Goal: Book appointment/travel/reservation

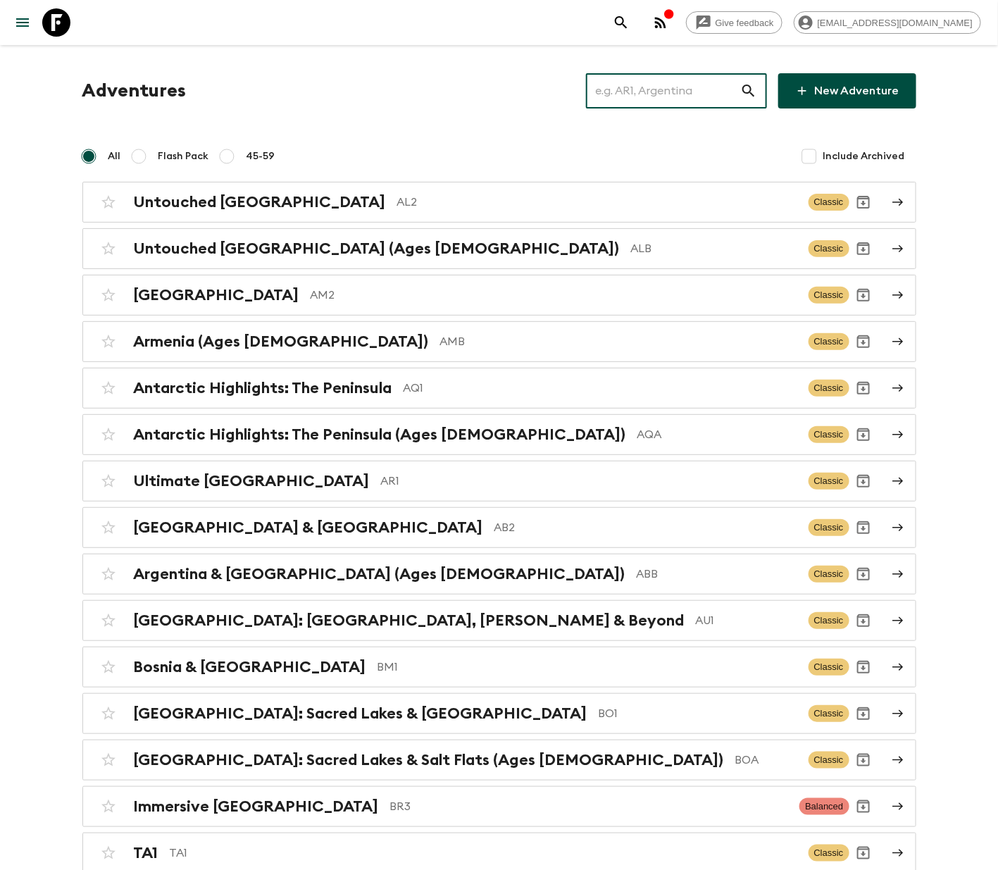
click at [669, 88] on input "text" at bounding box center [663, 90] width 154 height 39
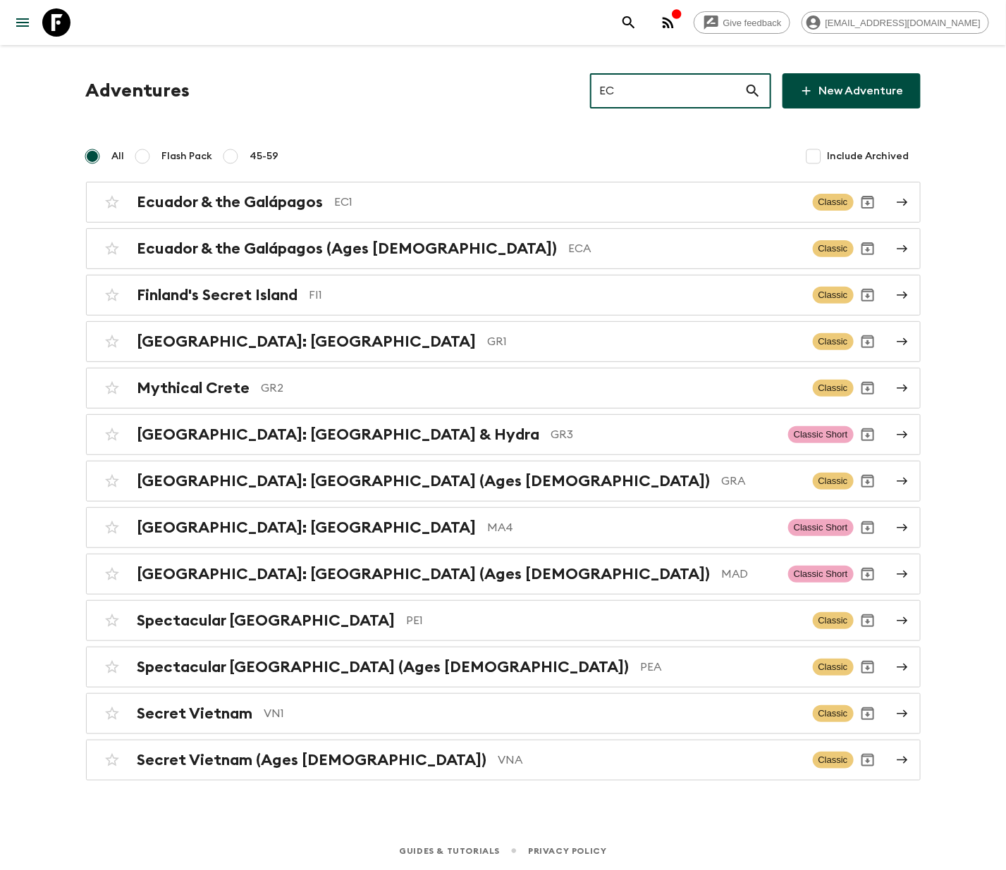
type input "EC1"
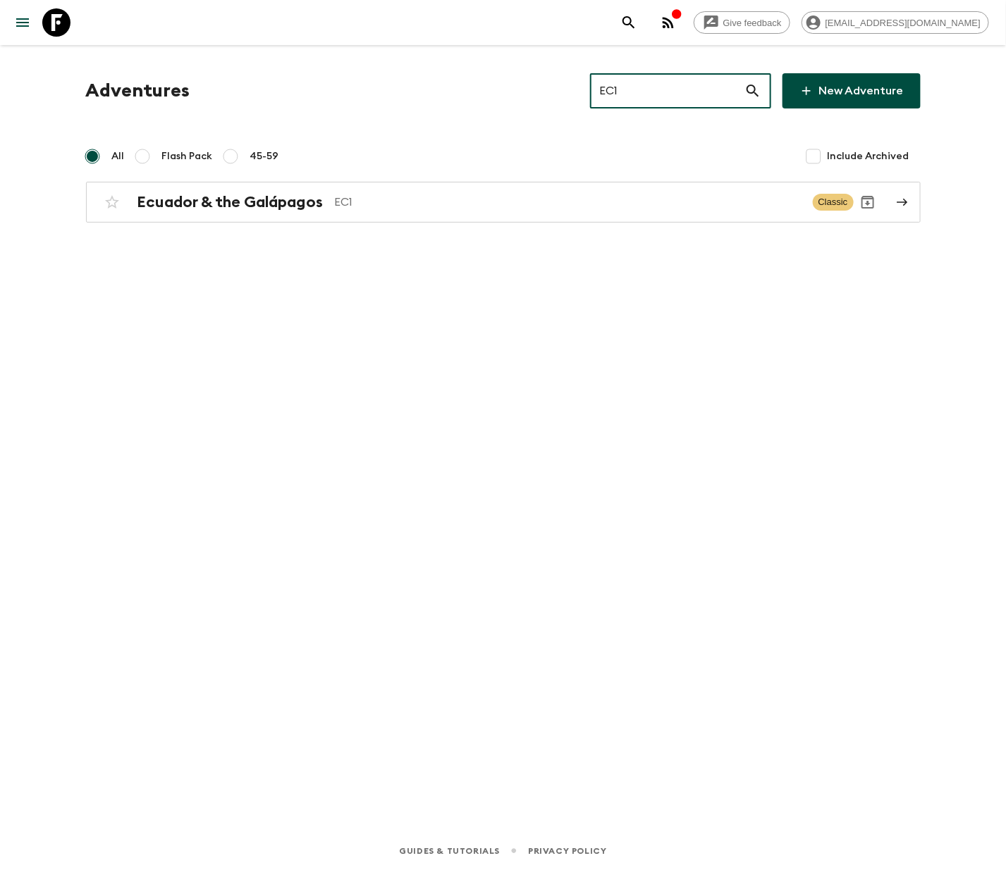
click at [230, 200] on h2 "Ecuador & the Galápagos" at bounding box center [230, 202] width 186 height 18
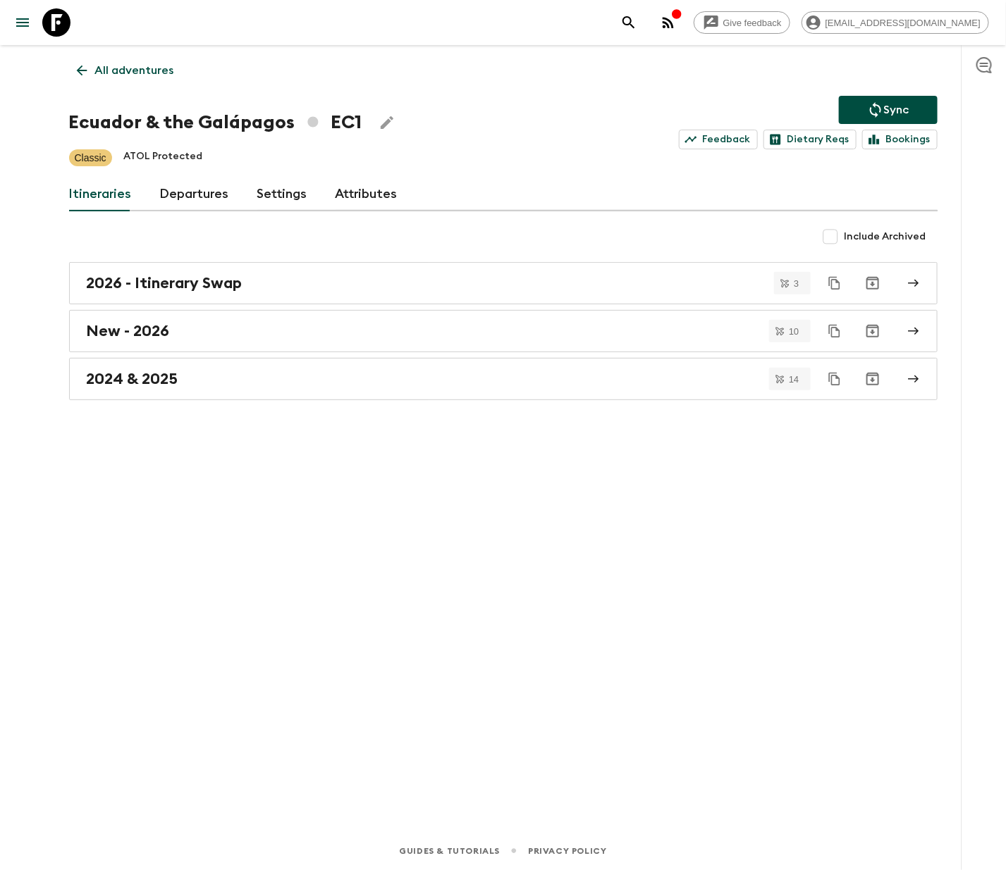
click at [190, 193] on link "Departures" at bounding box center [194, 195] width 69 height 34
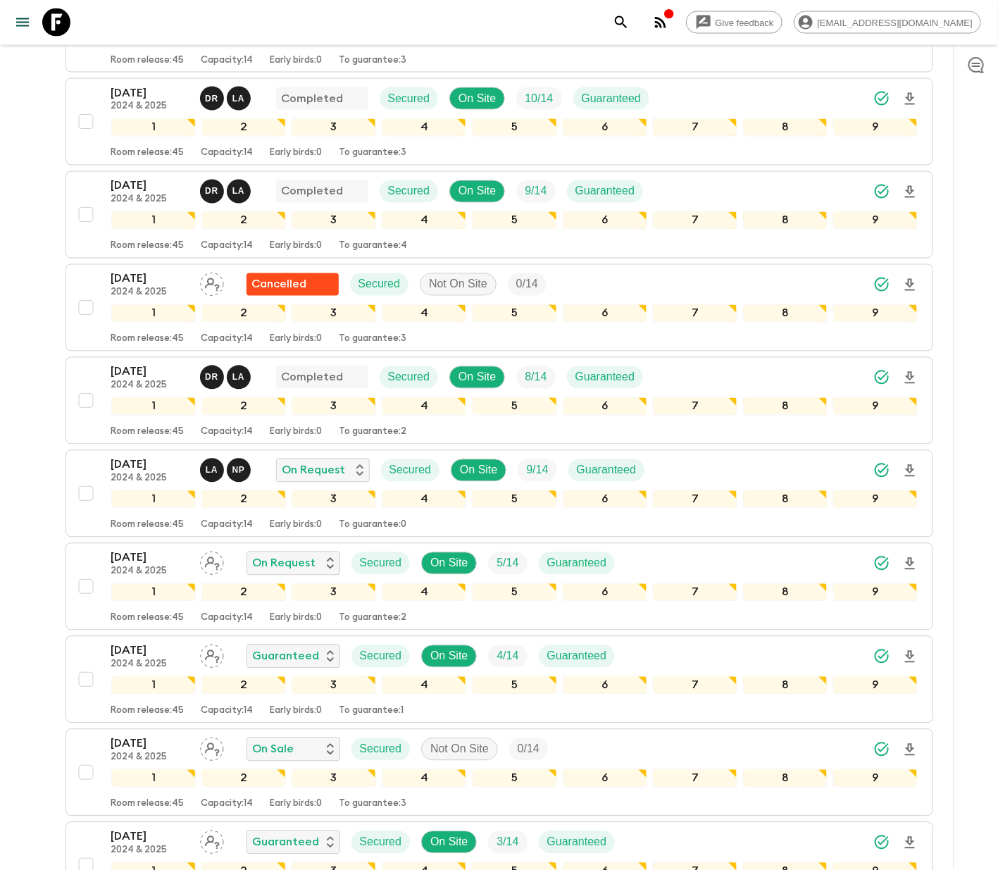
scroll to position [930, 0]
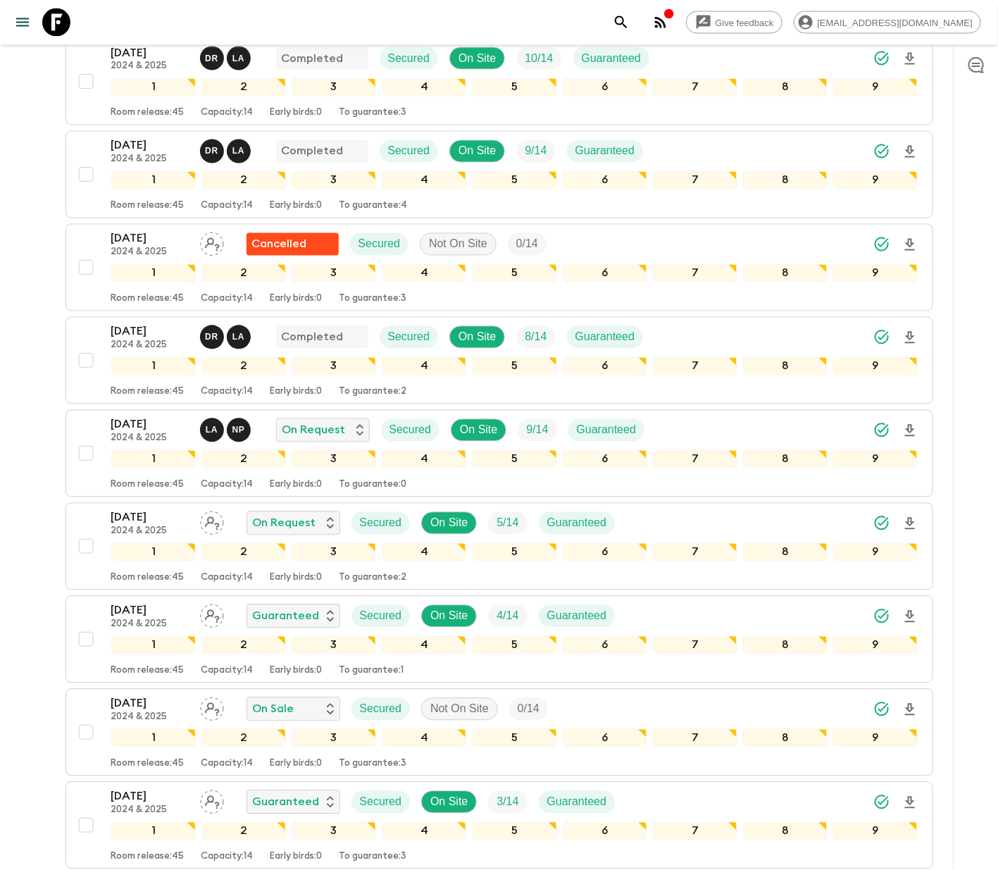
click at [82, 737] on input "checkbox" at bounding box center [86, 733] width 28 height 28
checkbox input "true"
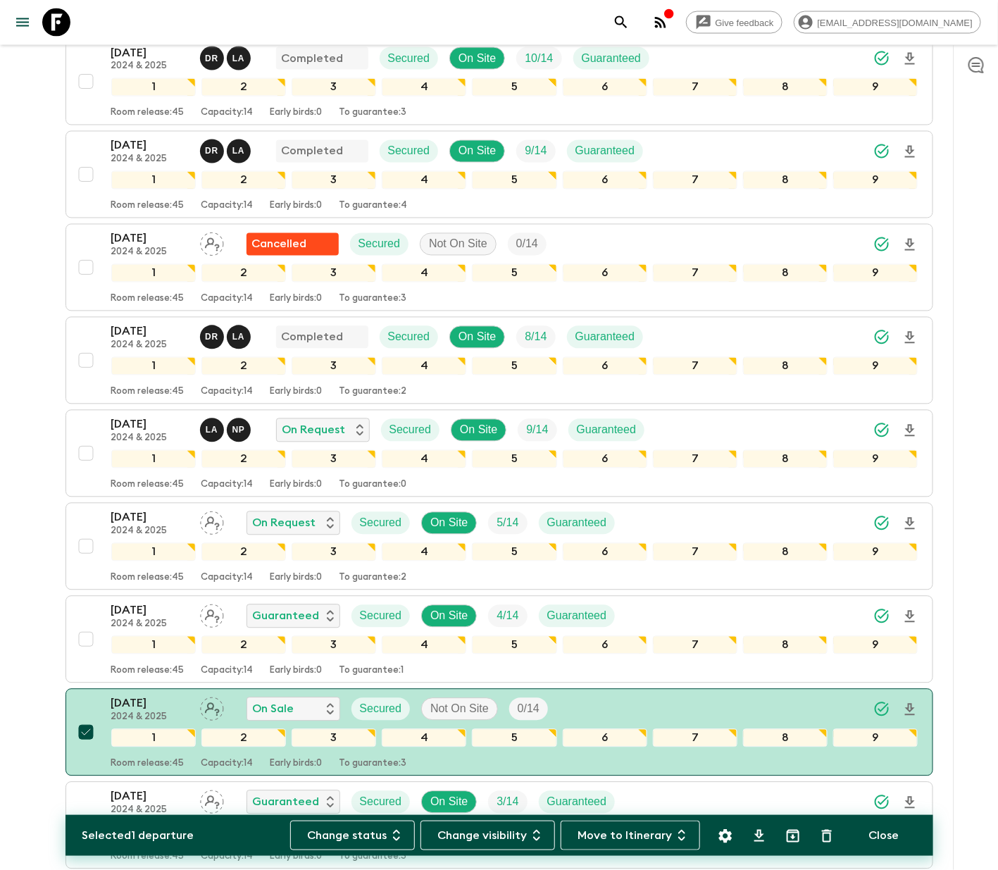
click at [357, 832] on button "Change status" at bounding box center [352, 836] width 125 height 30
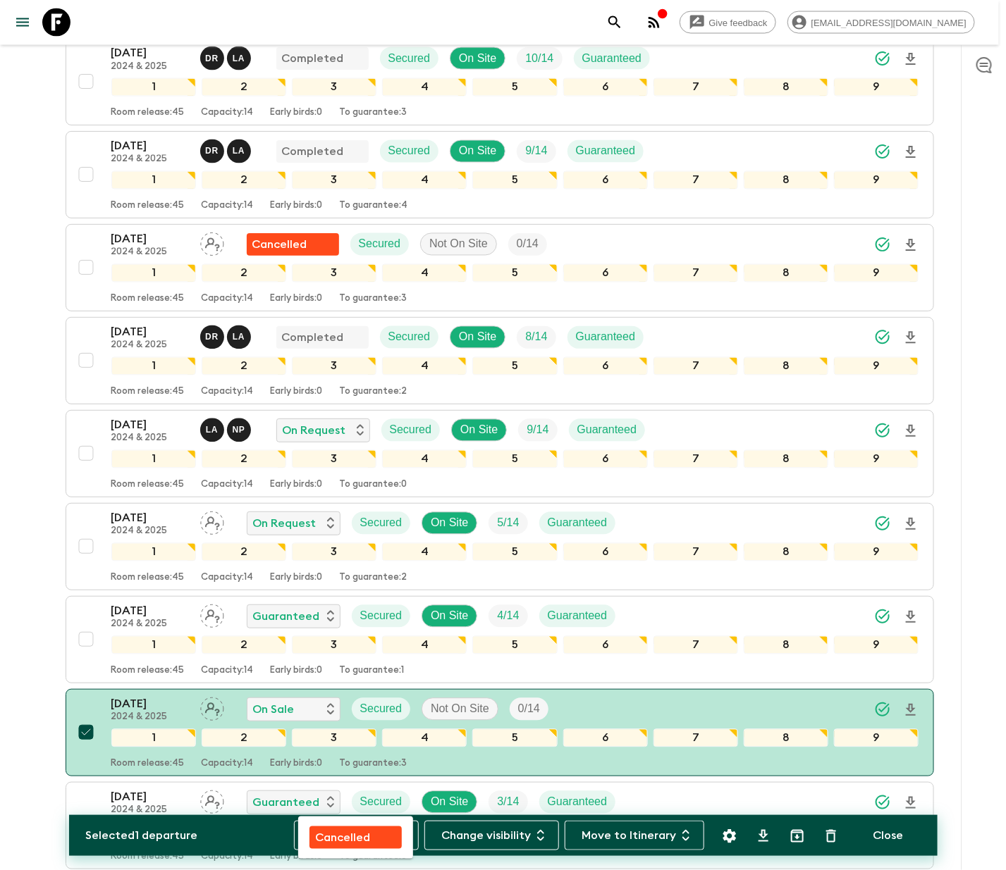
click at [340, 832] on p "Cancelled" at bounding box center [342, 837] width 55 height 17
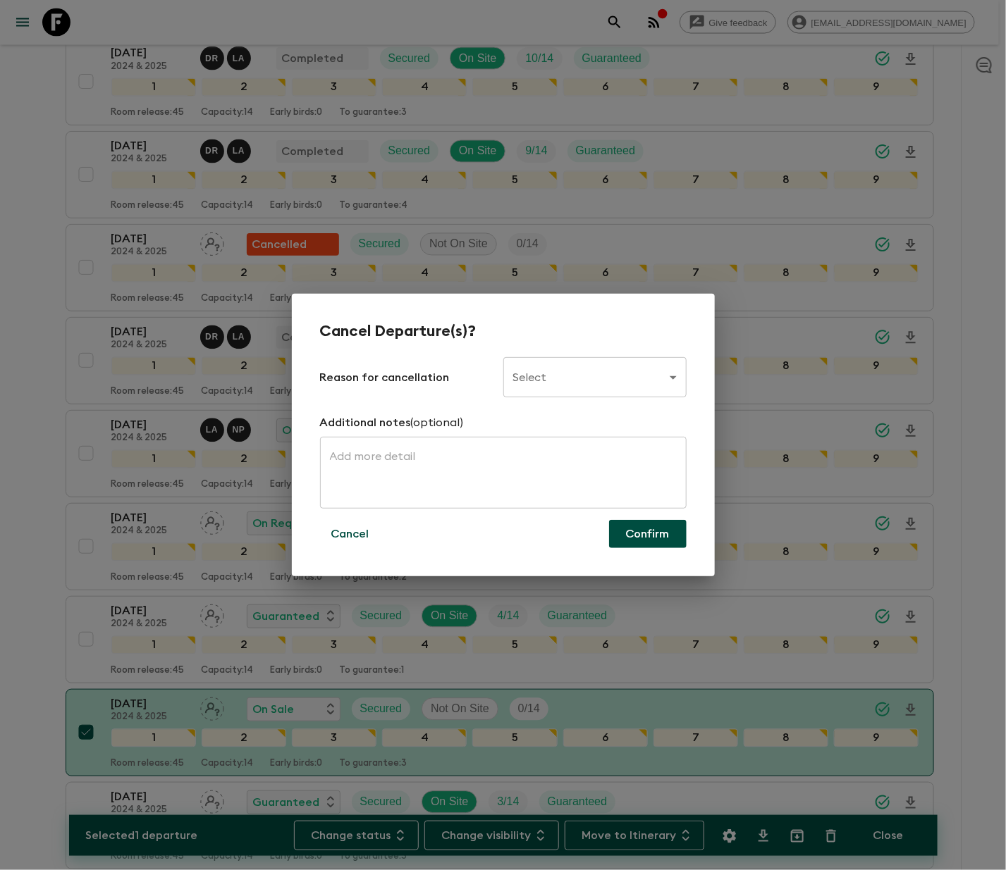
click at [593, 376] on body "Give feedback [PERSON_NAME][EMAIL_ADDRESS][DOMAIN_NAME] All adventures [GEOGRAP…" at bounding box center [503, 824] width 1006 height 3509
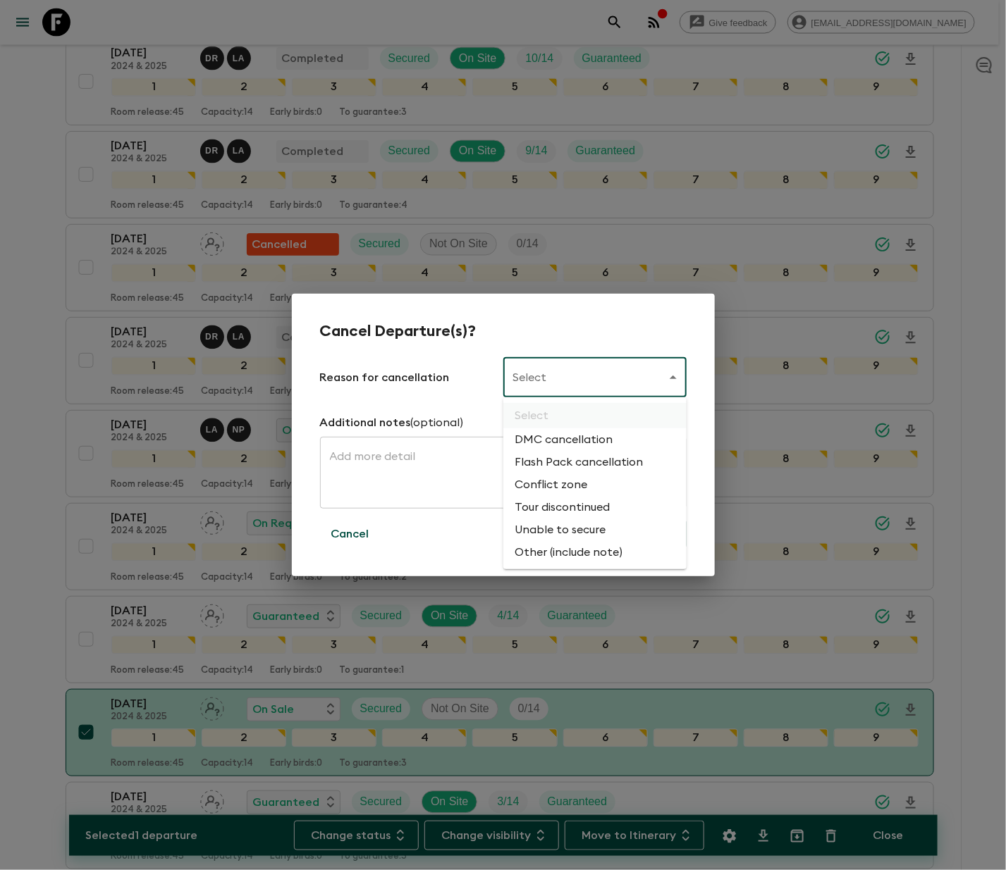
click at [575, 458] on li "Flash Pack cancellation" at bounding box center [594, 462] width 183 height 23
type input "FLASHPACK_CANCELLATION"
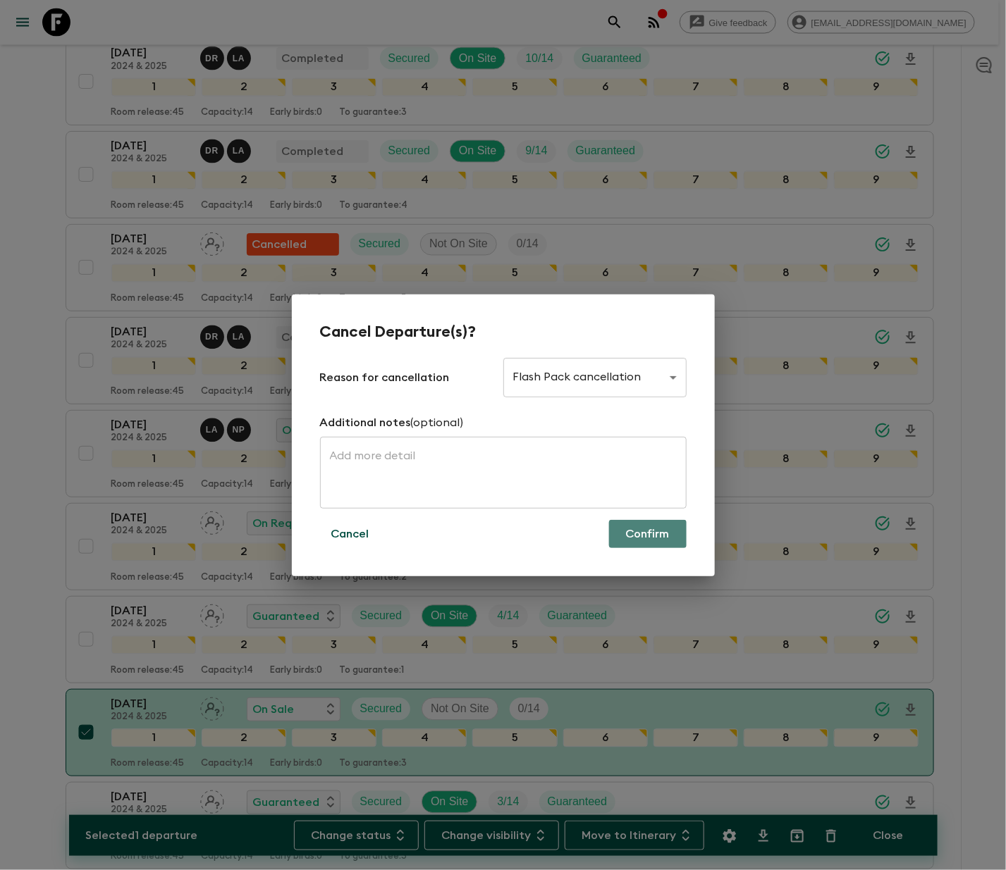
click at [645, 532] on button "Confirm" at bounding box center [648, 534] width 78 height 28
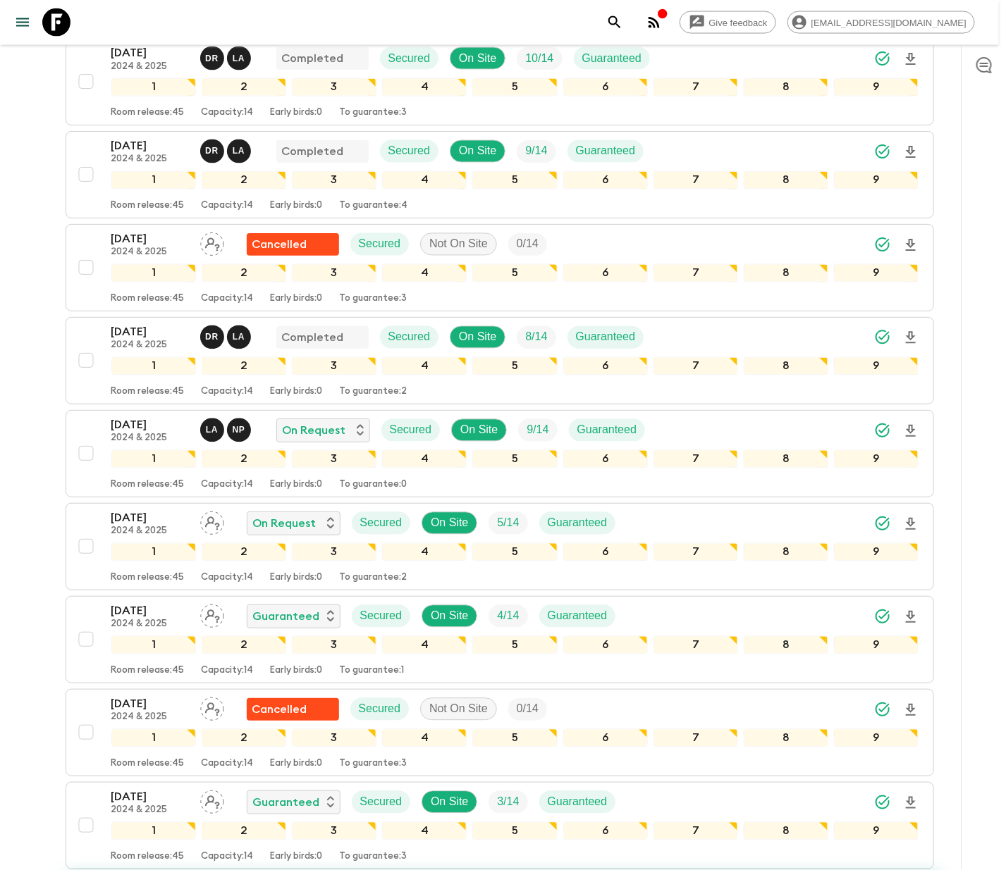
checkbox input "false"
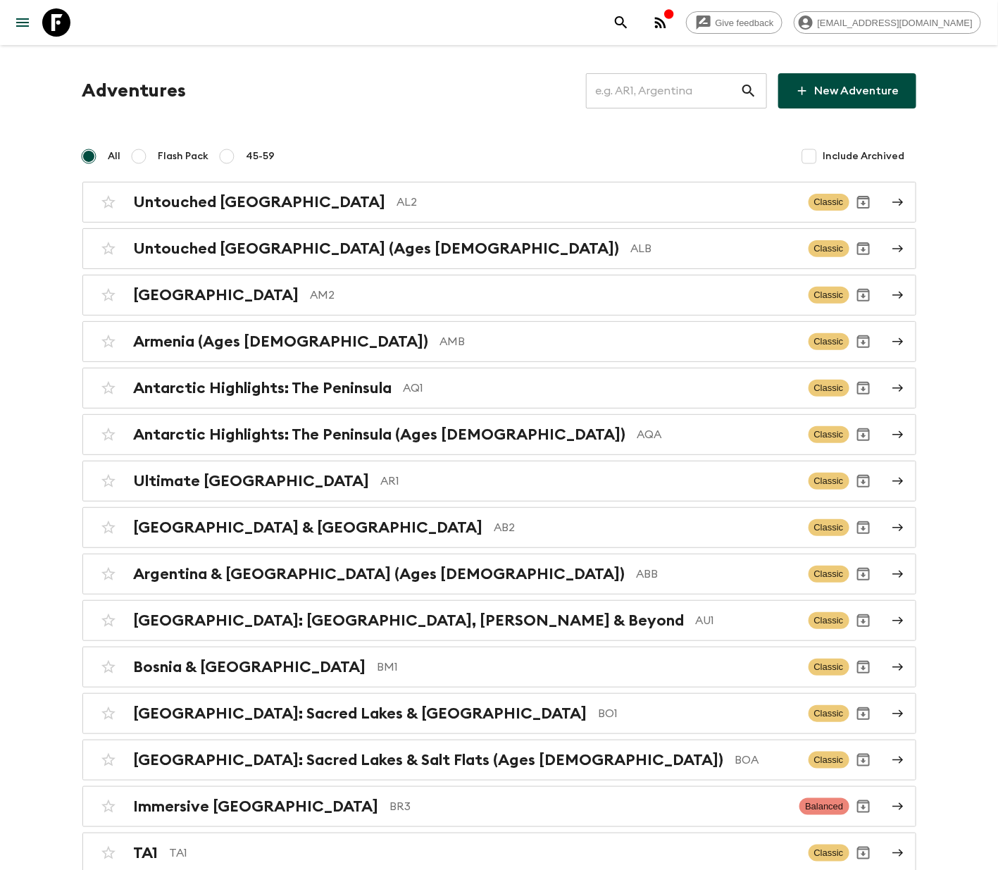
click at [660, 88] on input "text" at bounding box center [663, 90] width 154 height 39
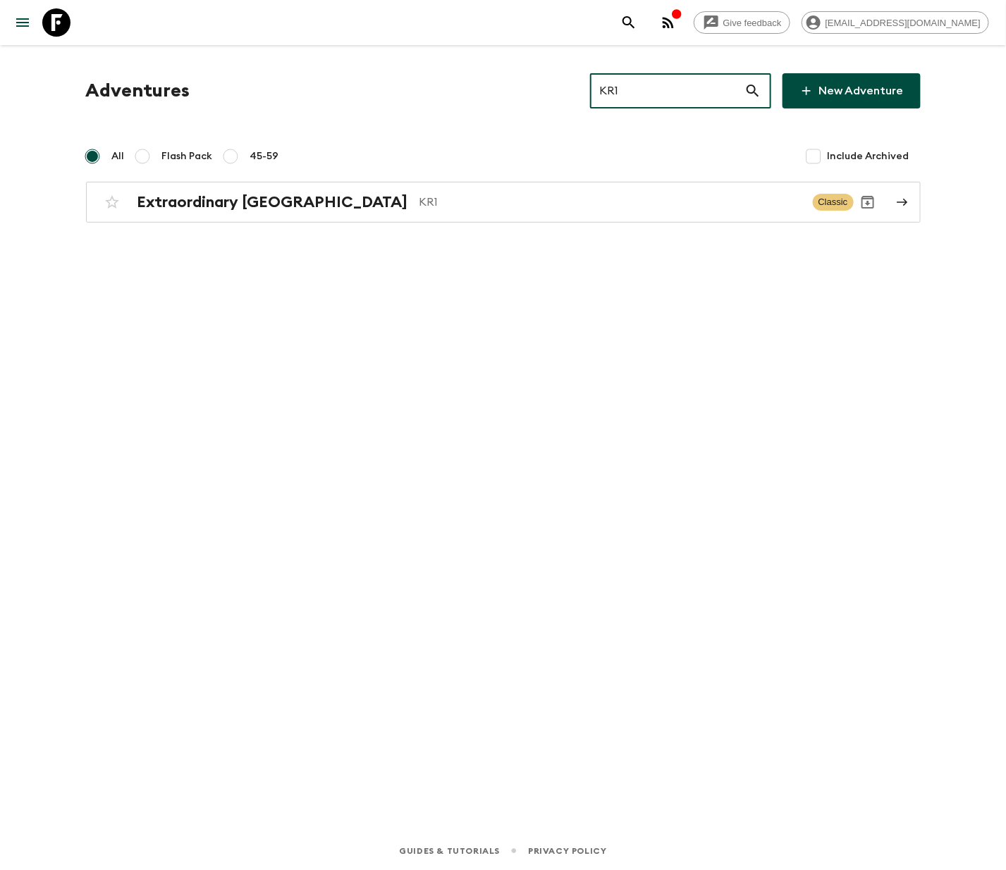
type input "KR1"
click at [235, 200] on h2 "Extraordinary [GEOGRAPHIC_DATA]" at bounding box center [272, 202] width 271 height 18
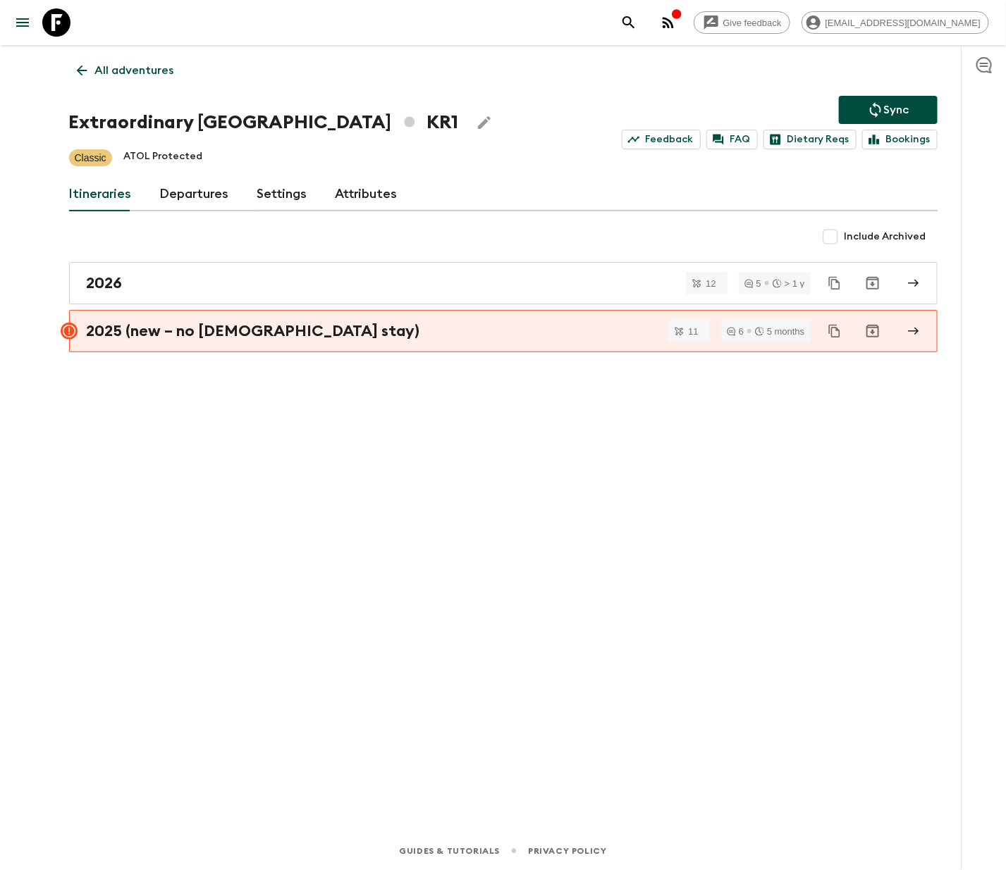
click at [190, 192] on link "Departures" at bounding box center [194, 195] width 69 height 34
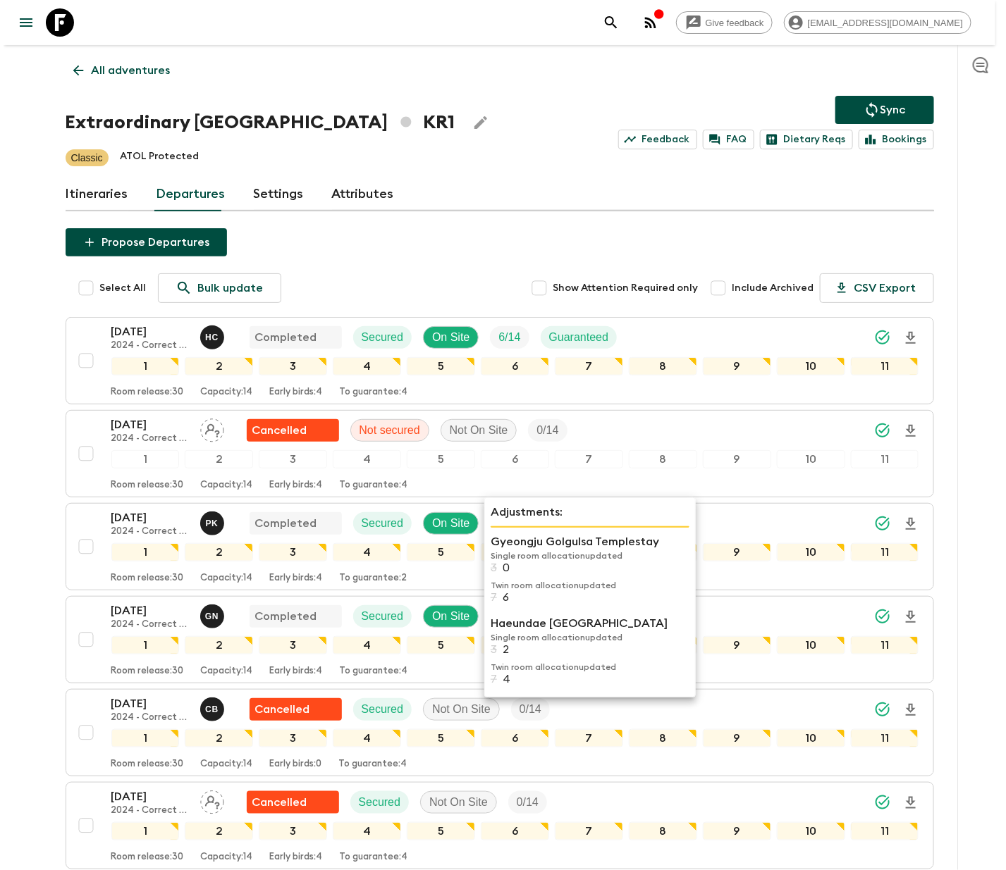
scroll to position [254, 0]
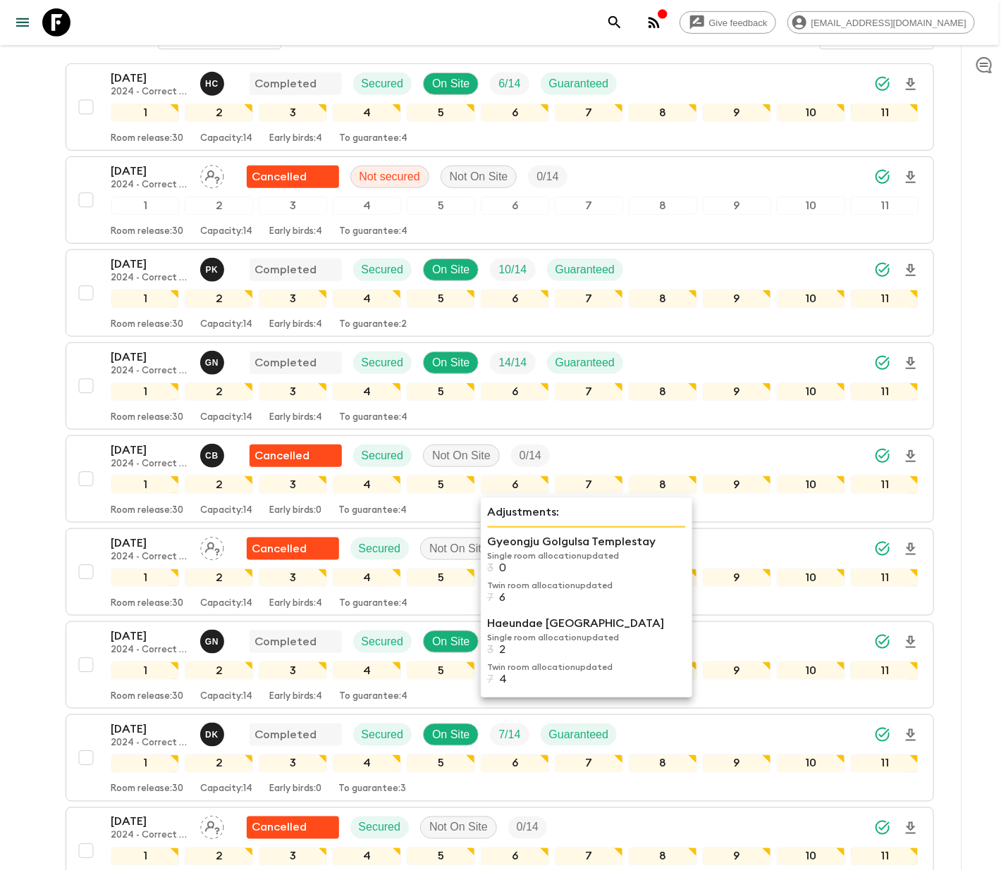
click at [246, 277] on div "22 Sep 2024 2024 - Correct Version (old) P K Completed Secured On Site 10 / 14 …" at bounding box center [373, 270] width 524 height 28
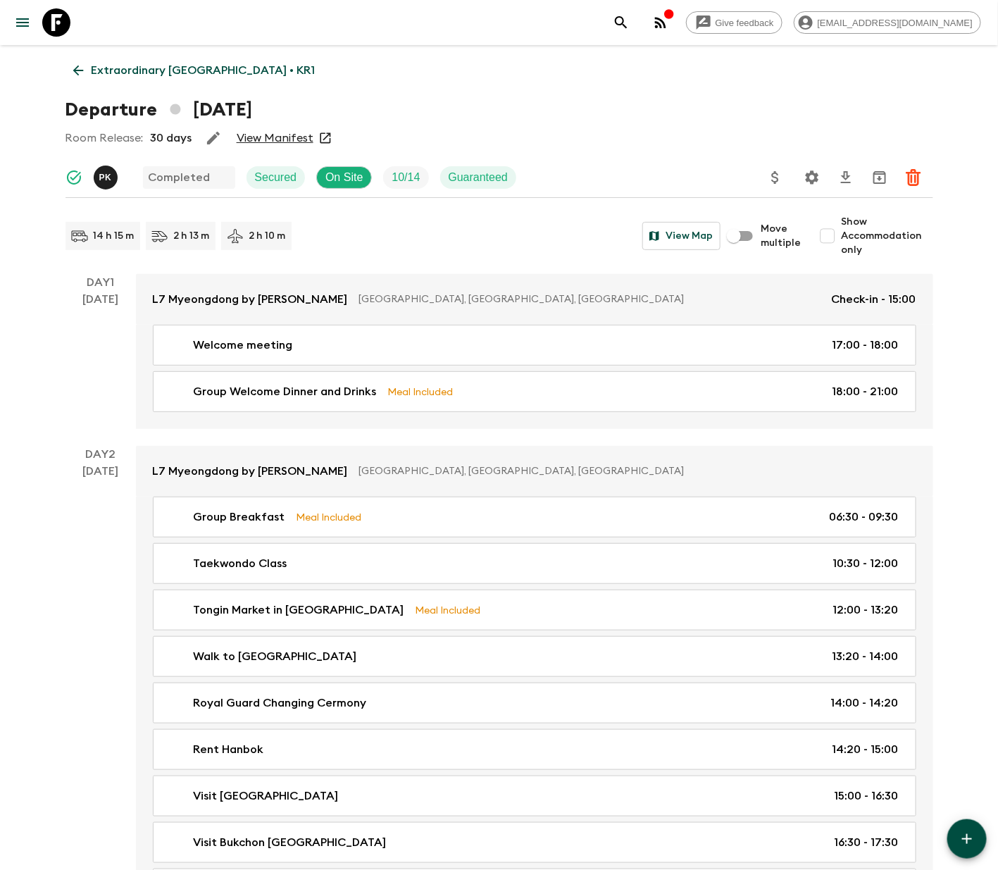
click at [173, 67] on p "Extraordinary South Korea • KR1" at bounding box center [204, 70] width 224 height 17
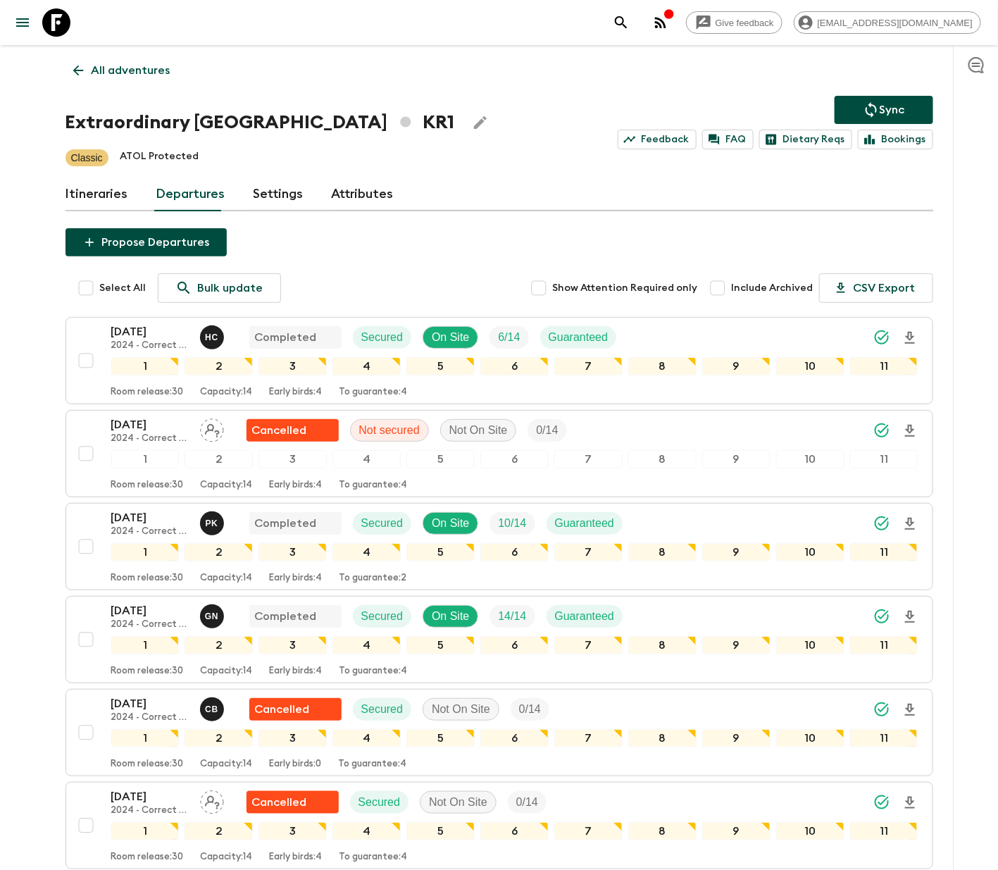
scroll to position [2520, 0]
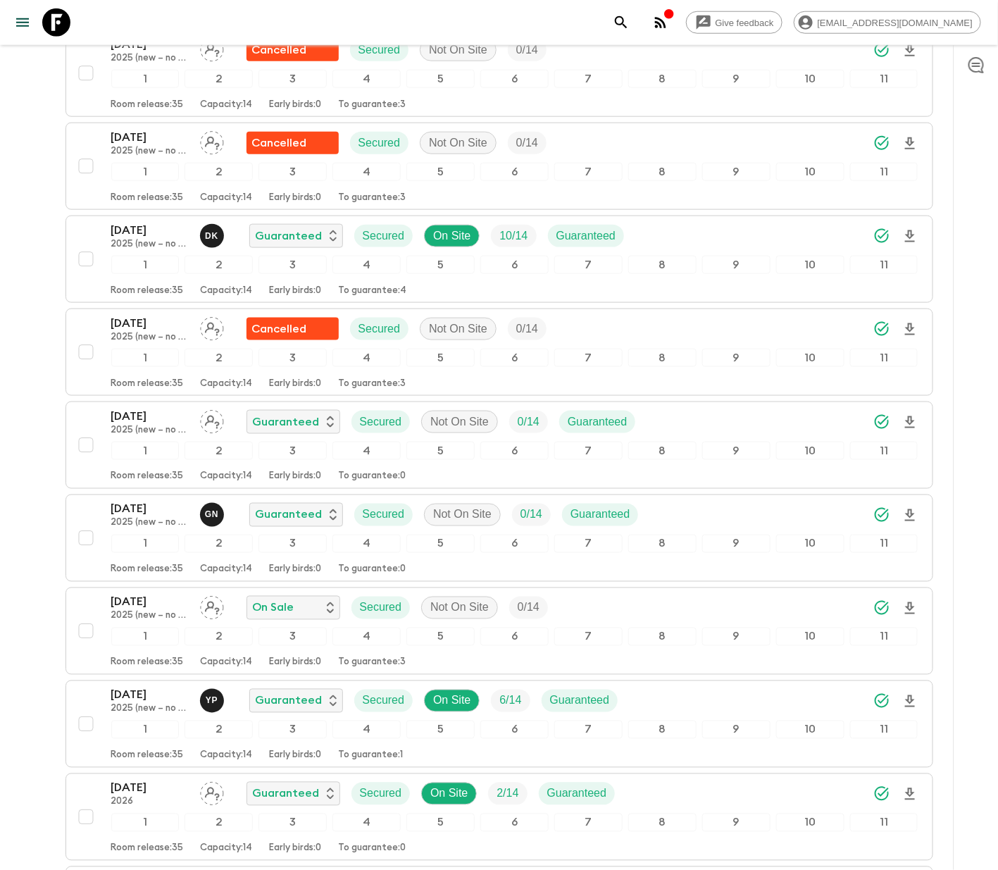
click at [84, 432] on div "26 Oct 2025 2025 (new – no temple stay) Guaranteed Secured Not On Site 0 / 14 G…" at bounding box center [495, 445] width 847 height 75
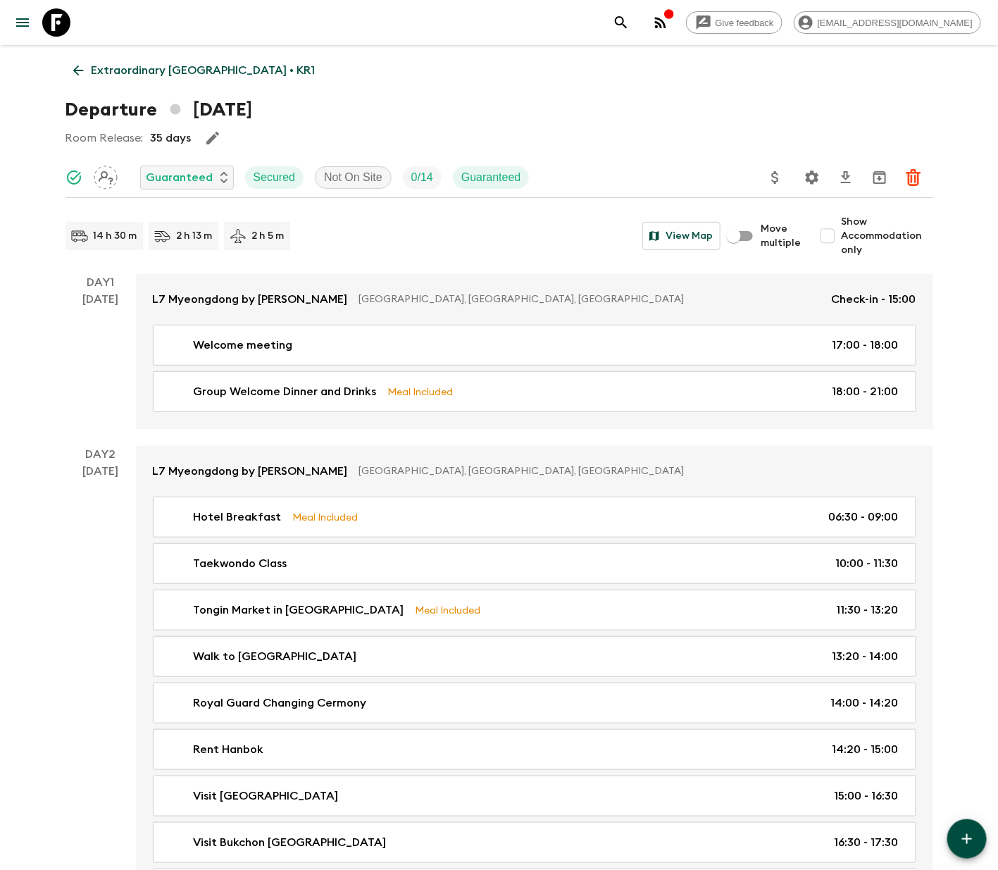
click at [175, 67] on p "Extraordinary South Korea • KR1" at bounding box center [204, 70] width 224 height 17
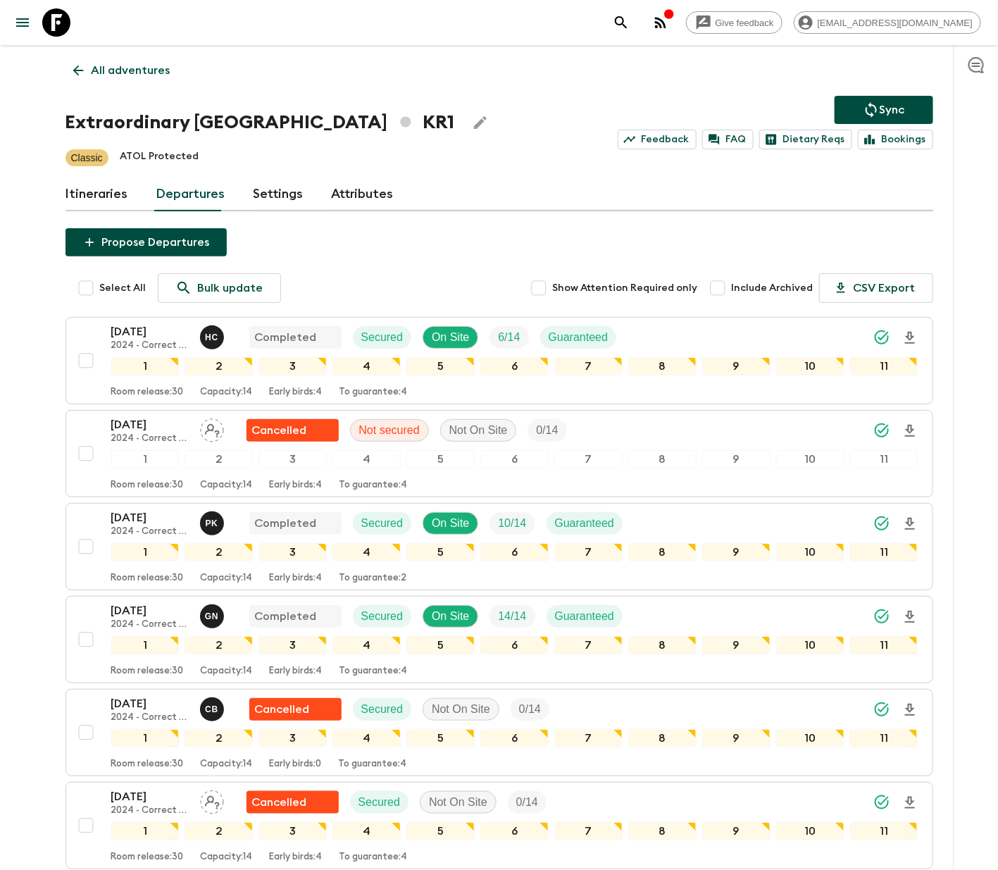
scroll to position [2520, 0]
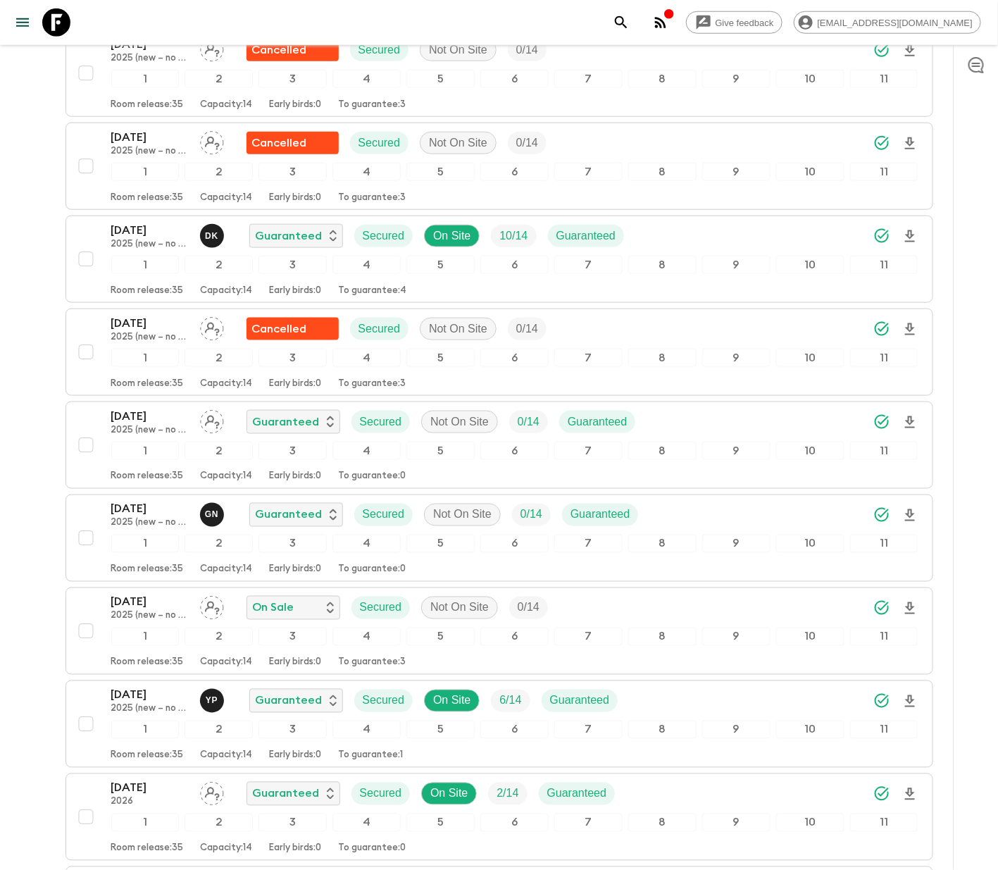
click at [209, 429] on icon "Assign pack leader" at bounding box center [212, 422] width 15 height 13
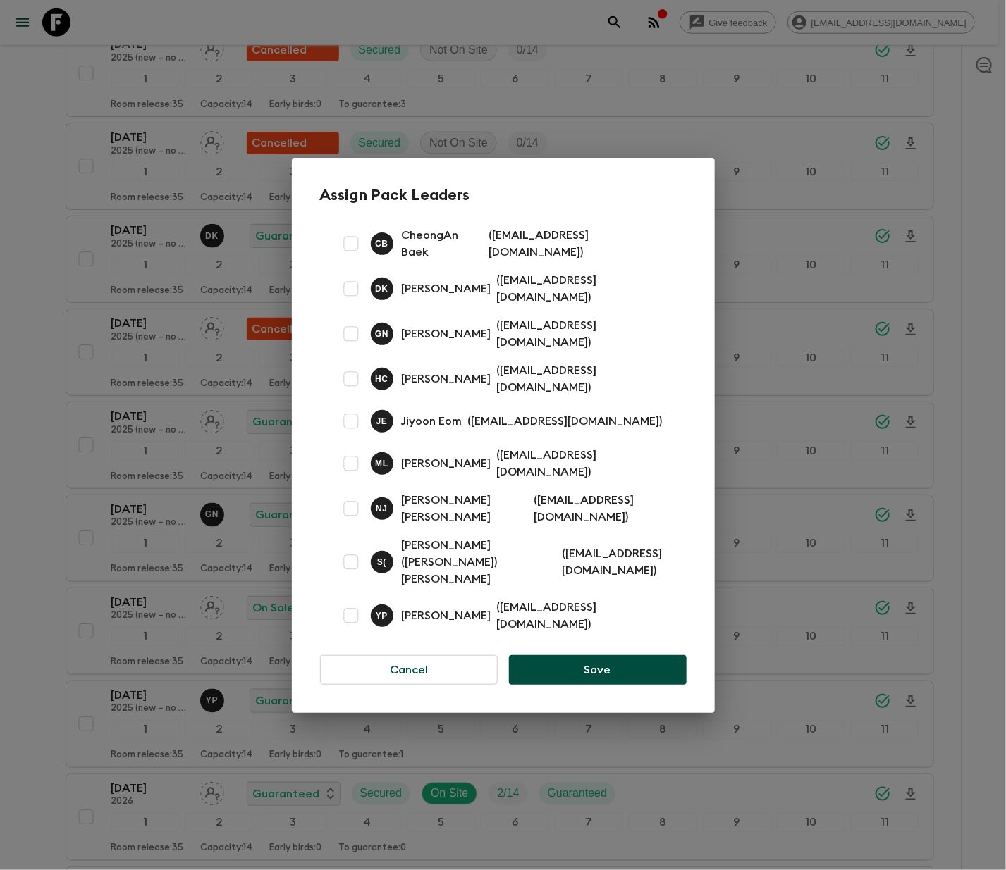
click at [407, 655] on button "Cancel" at bounding box center [409, 670] width 178 height 30
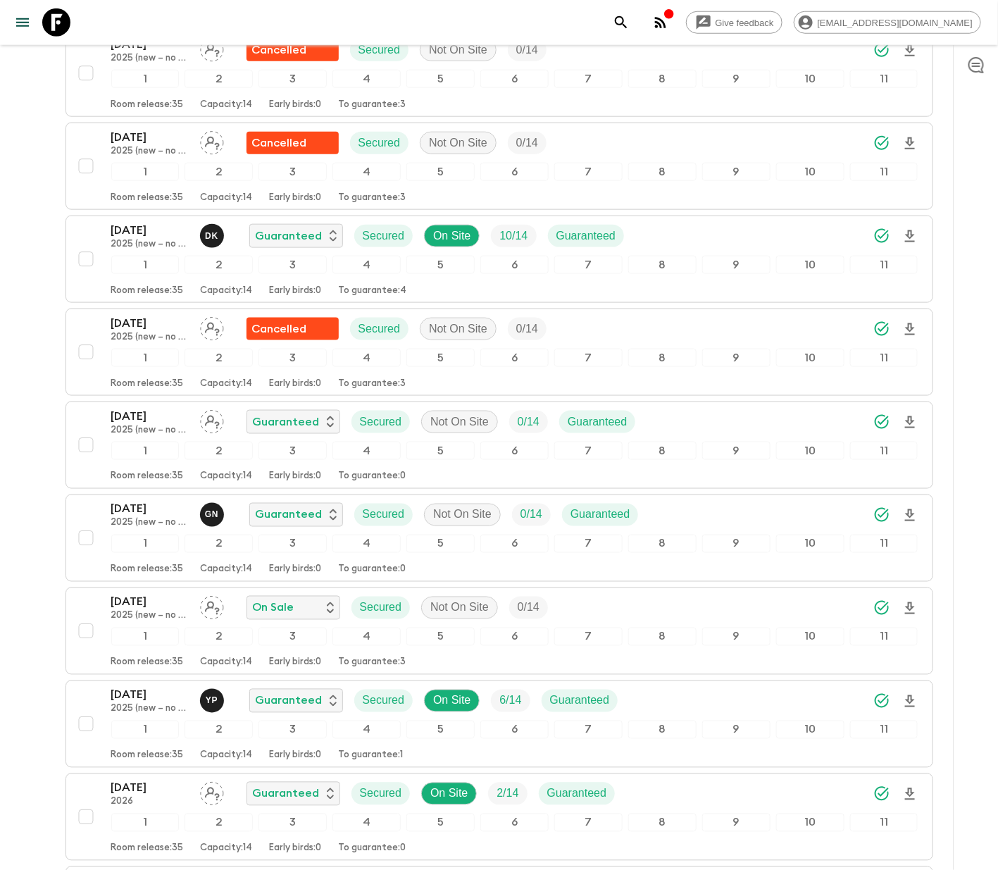
click at [84, 439] on div "26 Oct 2025 2025 (new – no temple stay) Guaranteed Secured Not On Site 0 / 14 G…" at bounding box center [495, 445] width 847 height 75
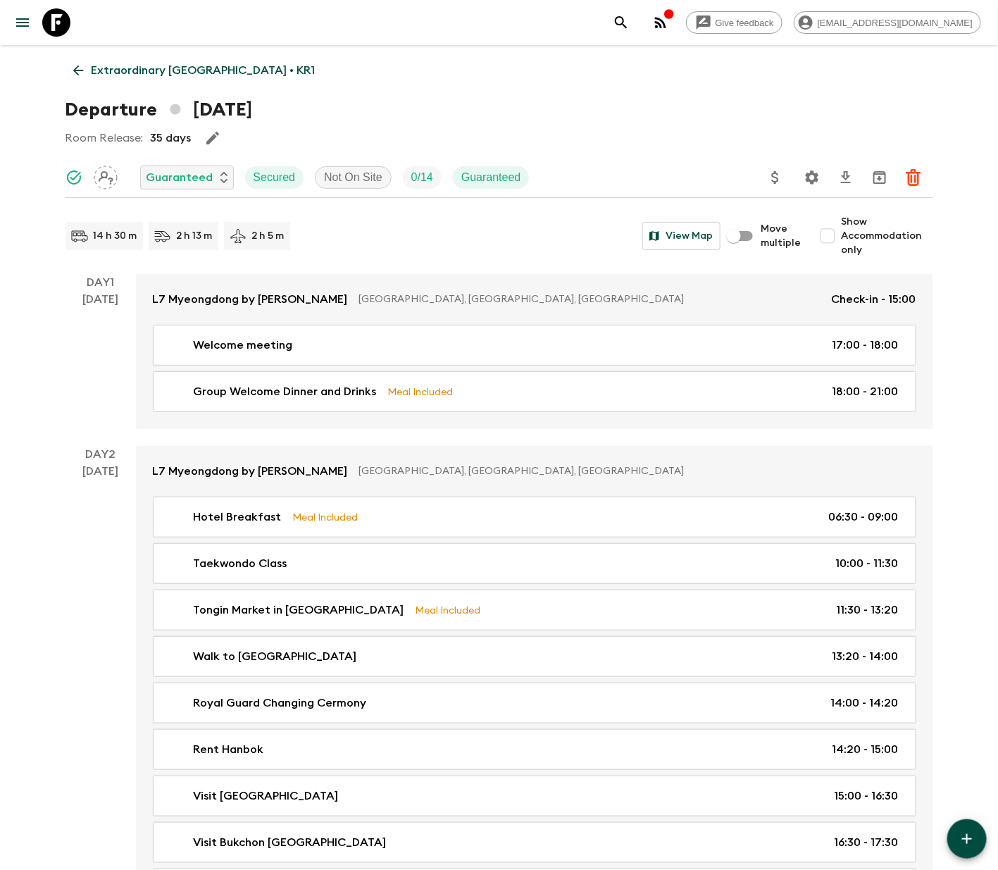
click at [186, 176] on p "Guaranteed" at bounding box center [180, 177] width 67 height 17
